Goal: Check status: Check status

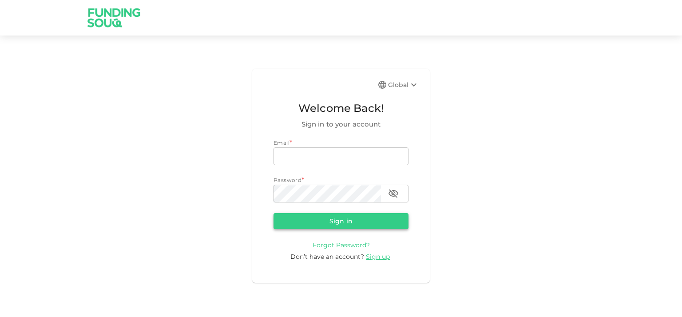
type input "[EMAIL_ADDRESS][DOMAIN_NAME]"
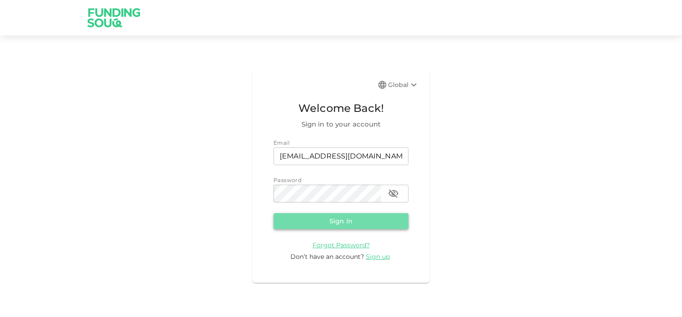
click at [298, 221] on button "Sign in" at bounding box center [341, 221] width 135 height 16
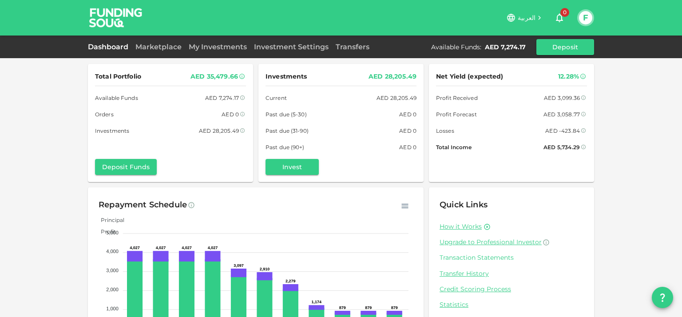
click at [460, 258] on link "Transaction Statements" at bounding box center [512, 258] width 144 height 8
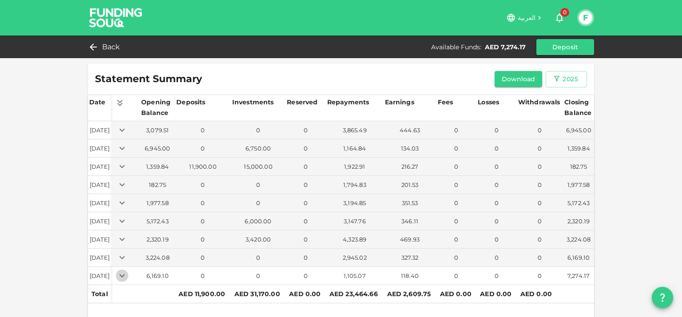
click at [127, 274] on icon "Expand" at bounding box center [122, 276] width 11 height 11
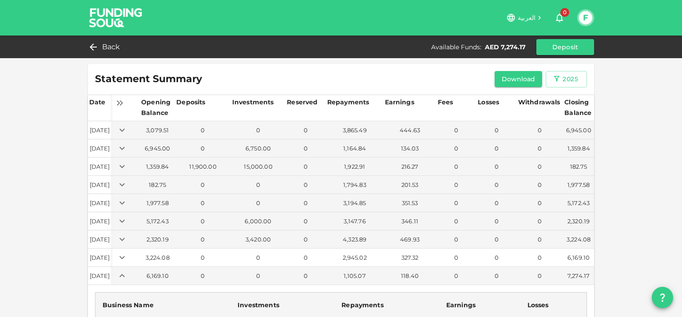
scroll to position [120, 0]
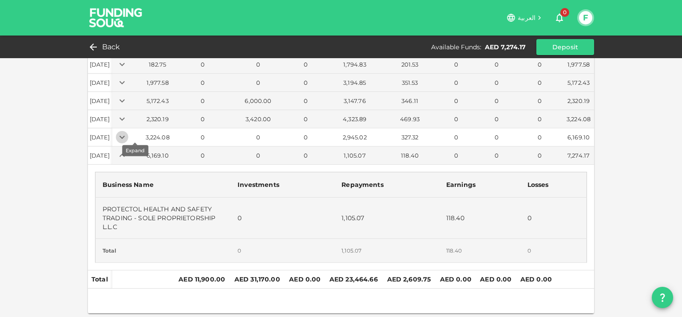
click at [127, 134] on icon "Expand" at bounding box center [122, 137] width 11 height 11
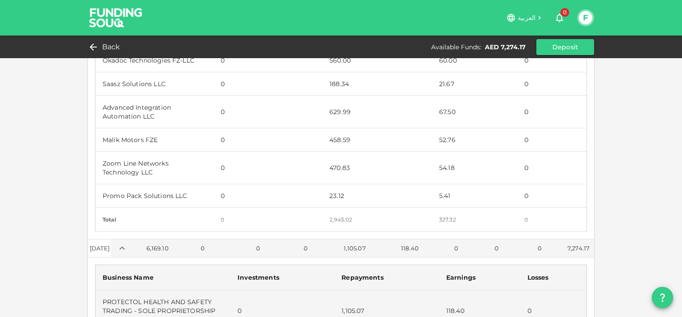
scroll to position [417, 0]
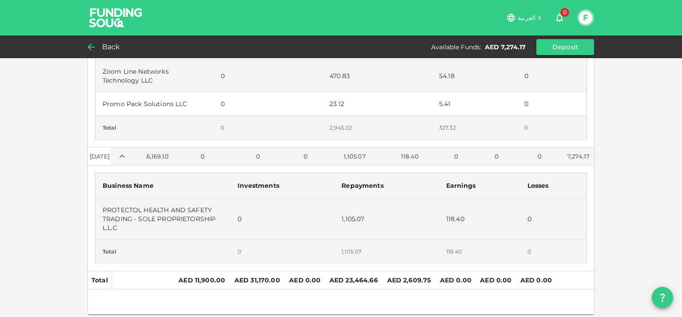
click at [100, 44] on div "Back" at bounding box center [106, 47] width 36 height 12
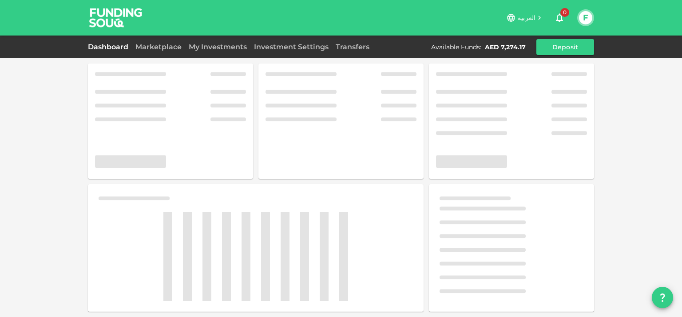
scroll to position [0, 0]
click at [133, 47] on link "Marketplace" at bounding box center [158, 47] width 53 height 8
